Goal: Task Accomplishment & Management: Use online tool/utility

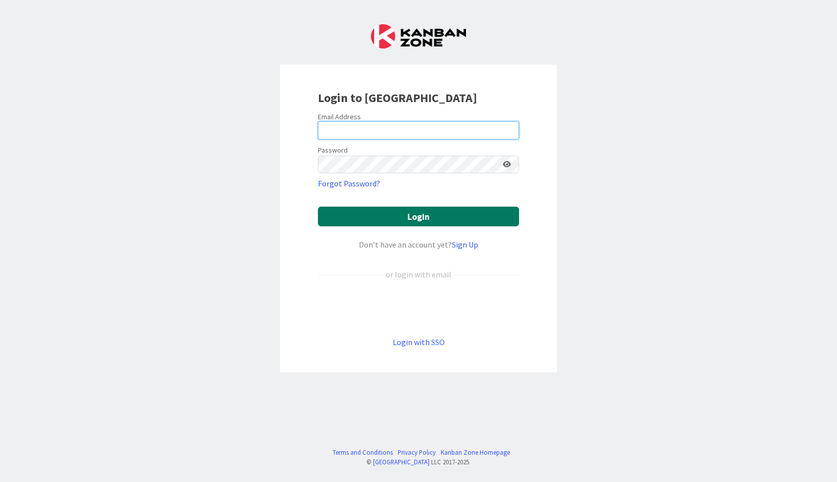
type input "[EMAIL_ADDRESS][DOMAIN_NAME]"
click at [477, 219] on button "Login" at bounding box center [418, 217] width 201 height 20
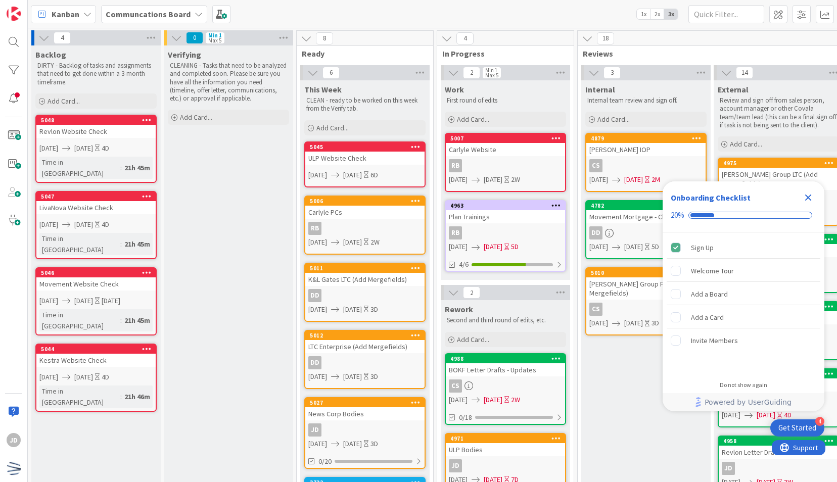
click at [806, 200] on icon "Close Checklist" at bounding box center [809, 198] width 7 height 7
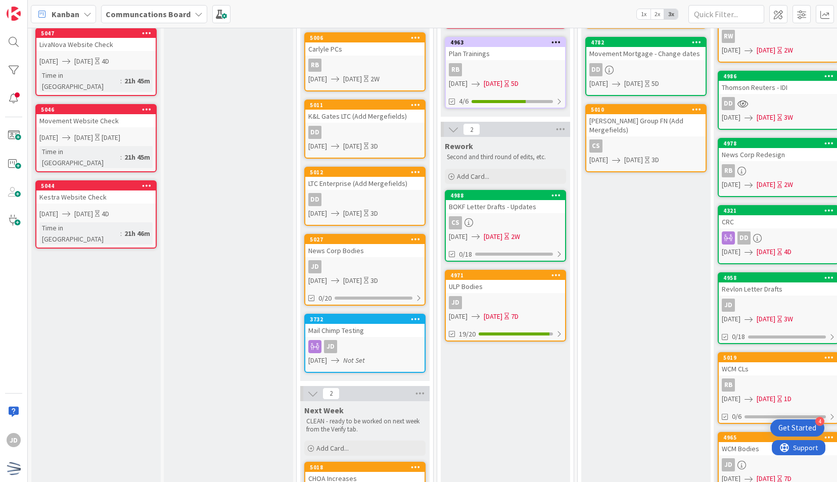
scroll to position [164, 0]
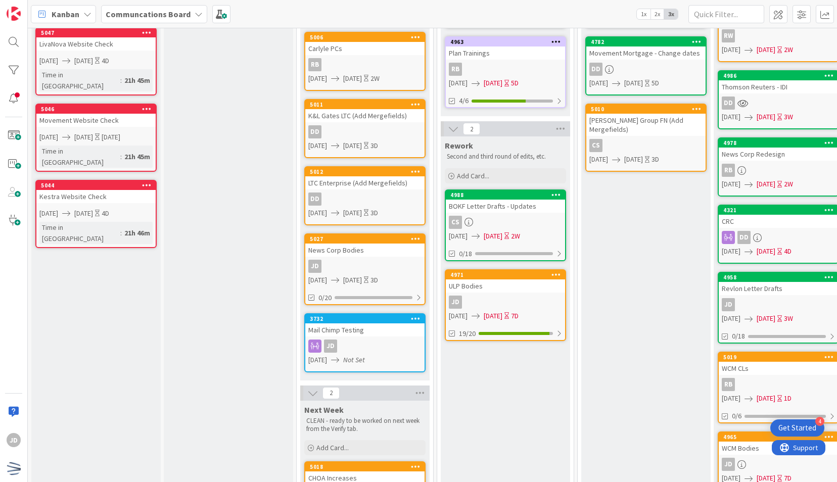
click at [266, 267] on div "Verifying CLEANING - Tasks that need to be analyzed and completed soon. Please …" at bounding box center [228, 317] width 129 height 871
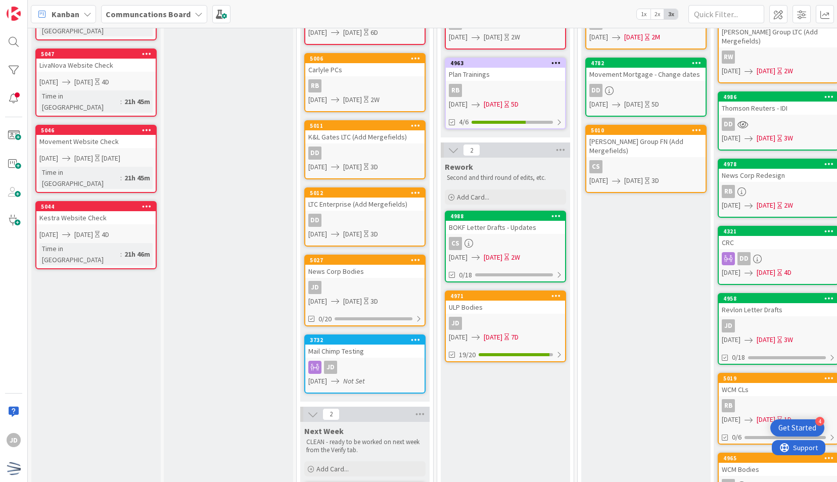
scroll to position [142, 0]
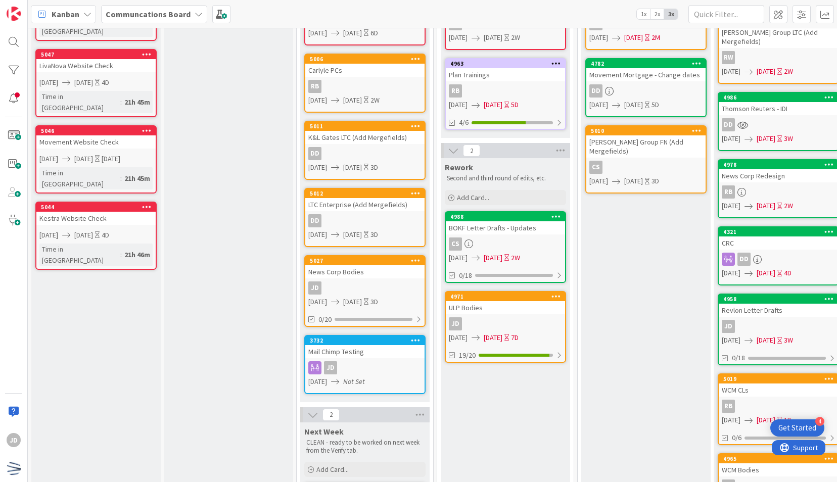
click at [266, 267] on div "Verifying CLEANING - Tasks that need to be analyzed and completed soon. Please …" at bounding box center [228, 338] width 129 height 871
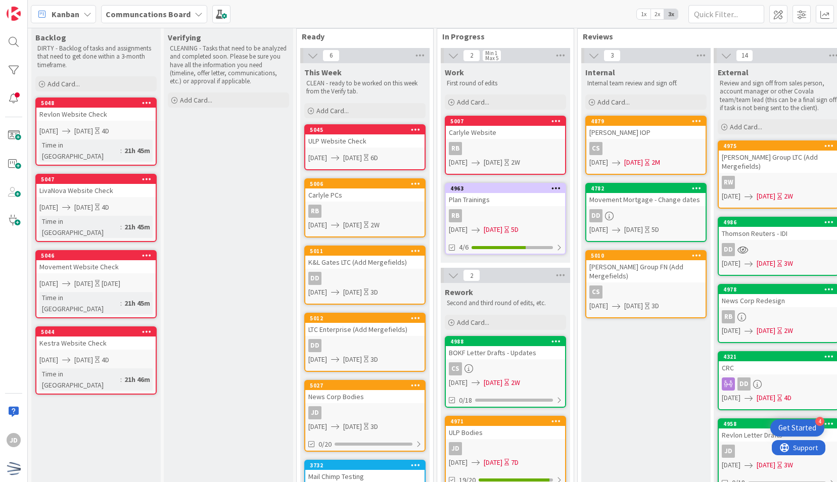
scroll to position [0, 0]
